Goal: Check status

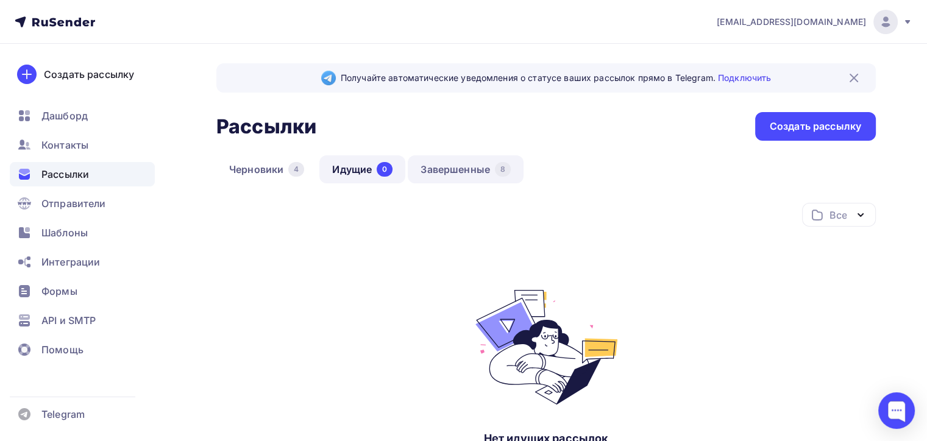
click at [448, 155] on link "Завершенные 8" at bounding box center [466, 169] width 116 height 28
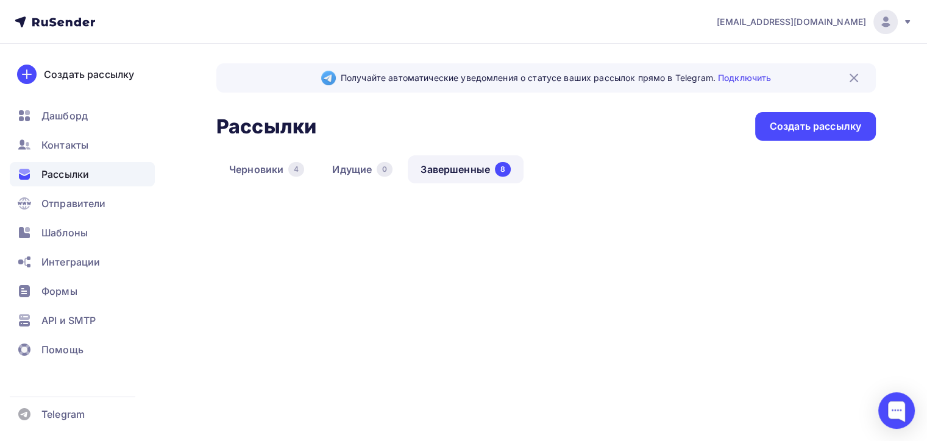
click at [453, 166] on link "Завершенные 8" at bounding box center [466, 169] width 116 height 28
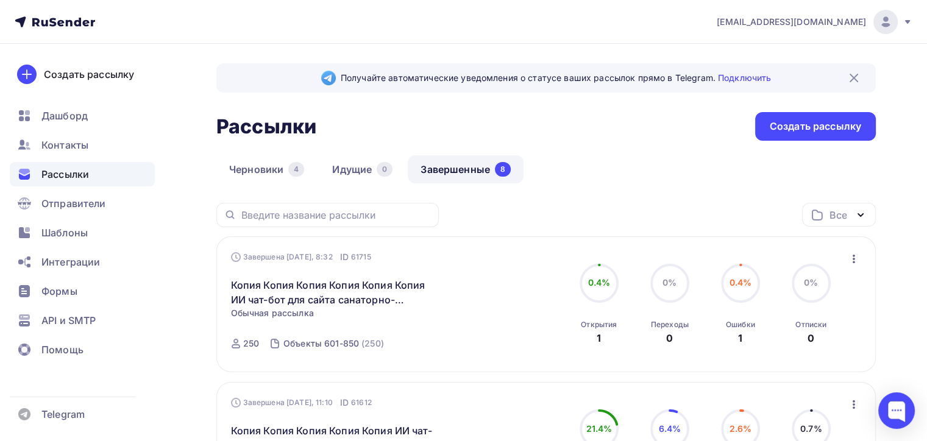
scroll to position [61, 0]
